Goal: Information Seeking & Learning: Learn about a topic

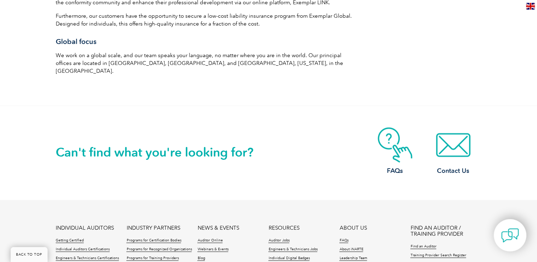
scroll to position [1192, 0]
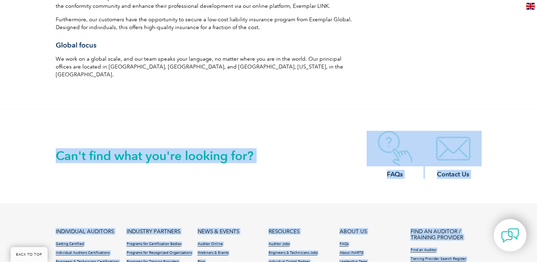
drag, startPoint x: 535, startPoint y: 198, endPoint x: 535, endPoint y: 165, distance: 33.0
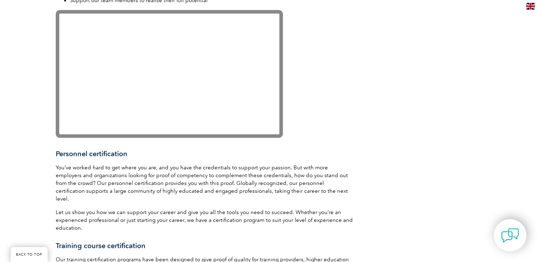
scroll to position [762, 0]
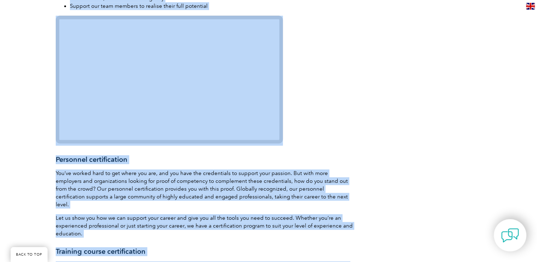
drag, startPoint x: 536, startPoint y: 134, endPoint x: 541, endPoint y: 142, distance: 9.2
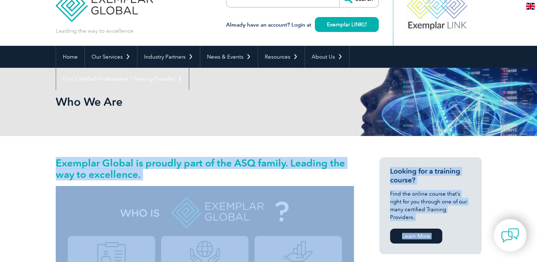
scroll to position [12, 0]
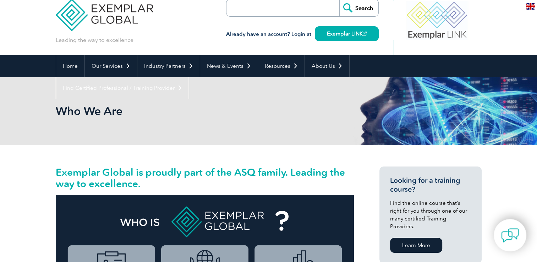
click at [270, 112] on h2 "Who We Are" at bounding box center [205, 110] width 298 height 11
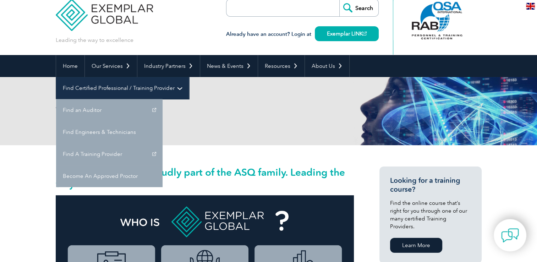
click at [189, 77] on link "Find Certified Professional / Training Provider" at bounding box center [122, 88] width 133 height 22
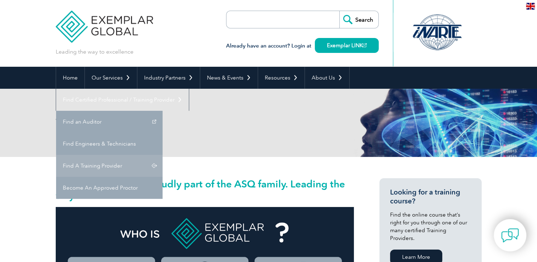
click at [162, 155] on link "Find A Training Provider" at bounding box center [109, 166] width 106 height 22
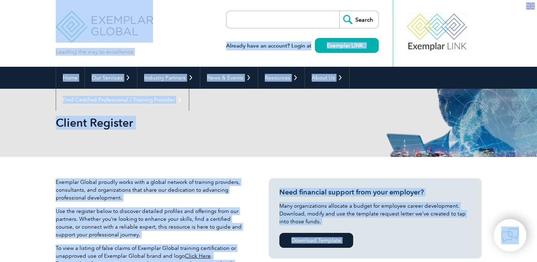
click at [403, 128] on div "Client Register" at bounding box center [269, 123] width 426 height 68
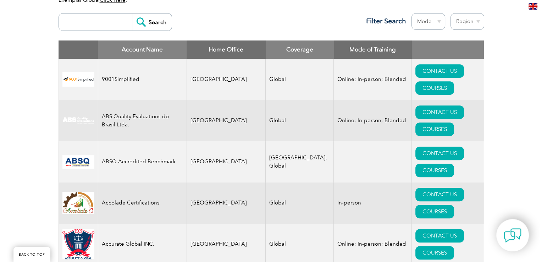
scroll to position [282, 0]
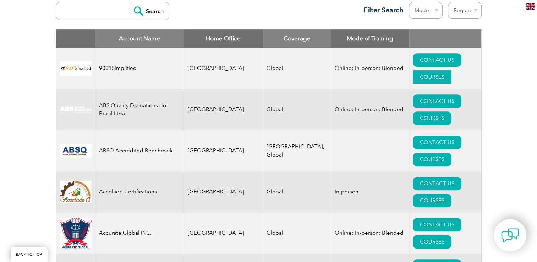
click at [451, 70] on link "COURSES" at bounding box center [432, 76] width 39 height 13
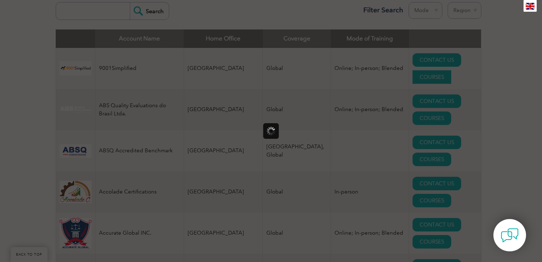
scroll to position [0, 0]
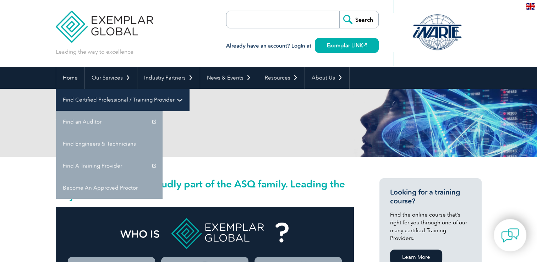
click at [189, 89] on link "Find Certified Professional / Training Provider" at bounding box center [122, 100] width 133 height 22
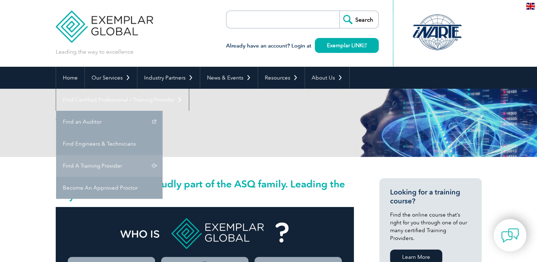
click at [162, 155] on link "Find A Training Provider" at bounding box center [109, 166] width 106 height 22
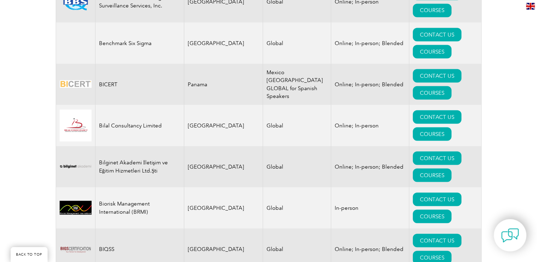
scroll to position [1319, 0]
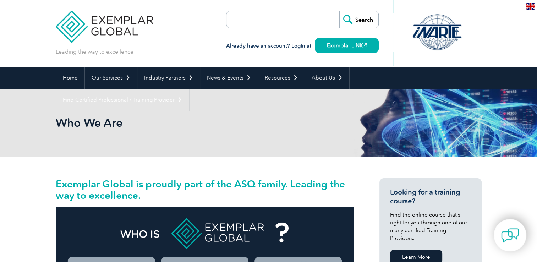
scroll to position [12, 0]
